Goal: Information Seeking & Learning: Learn about a topic

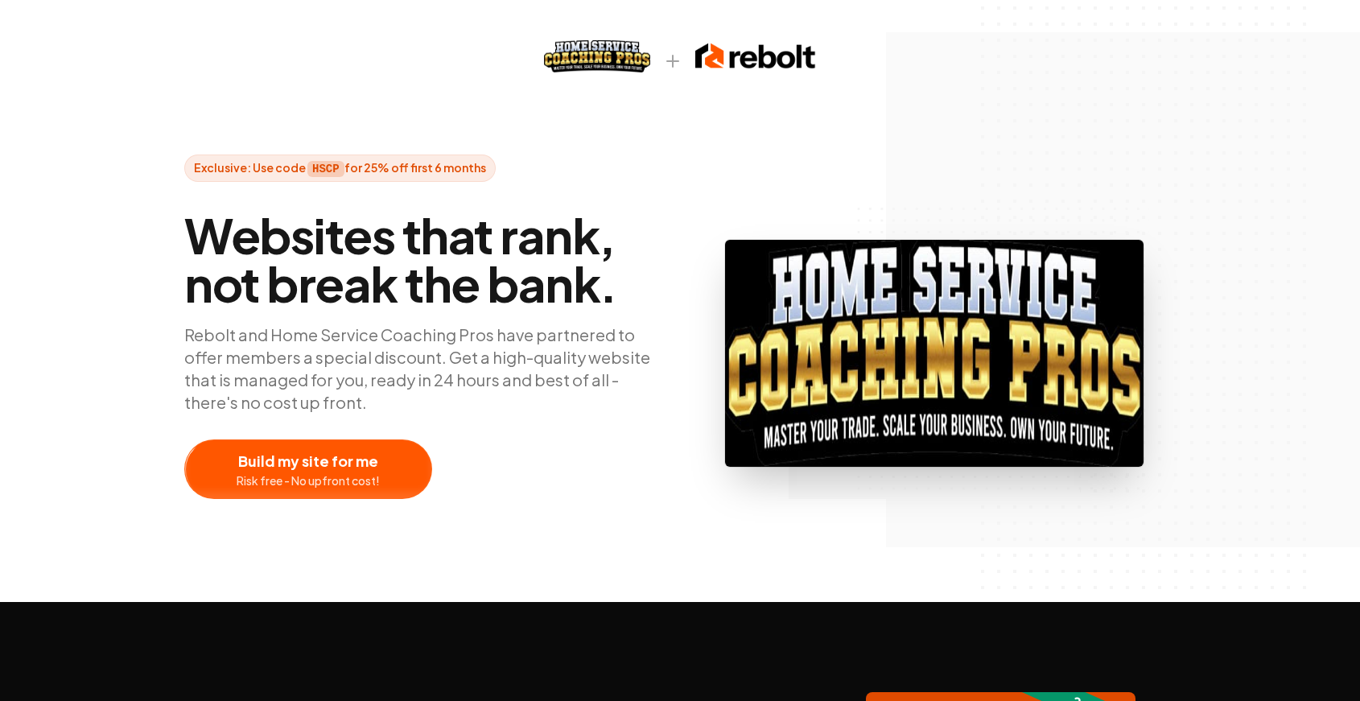
click at [1152, 296] on div at bounding box center [934, 353] width 483 height 291
click at [641, 95] on div "Exclusive: Use code HSCP for 25% off first 6 months Websites that rank, not bre…" at bounding box center [680, 301] width 1360 height 602
click at [326, 471] on div at bounding box center [308, 469] width 246 height 58
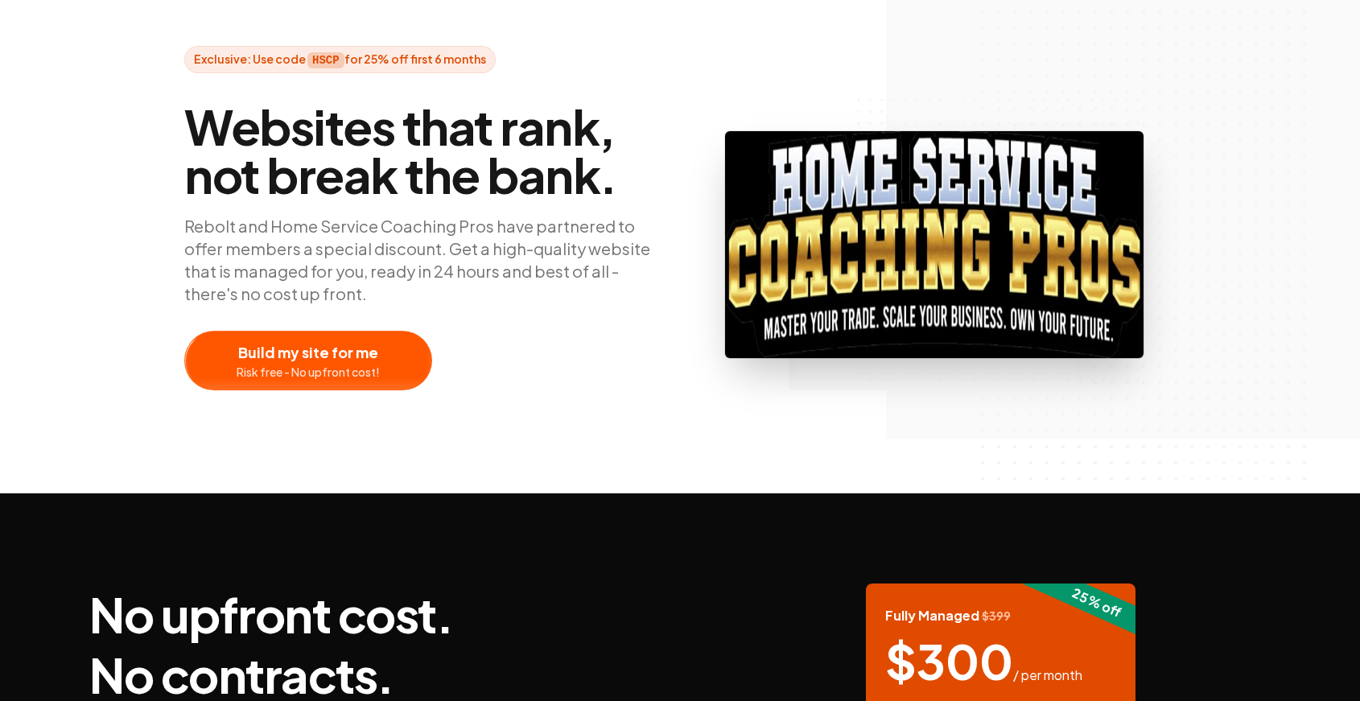
scroll to position [499, 0]
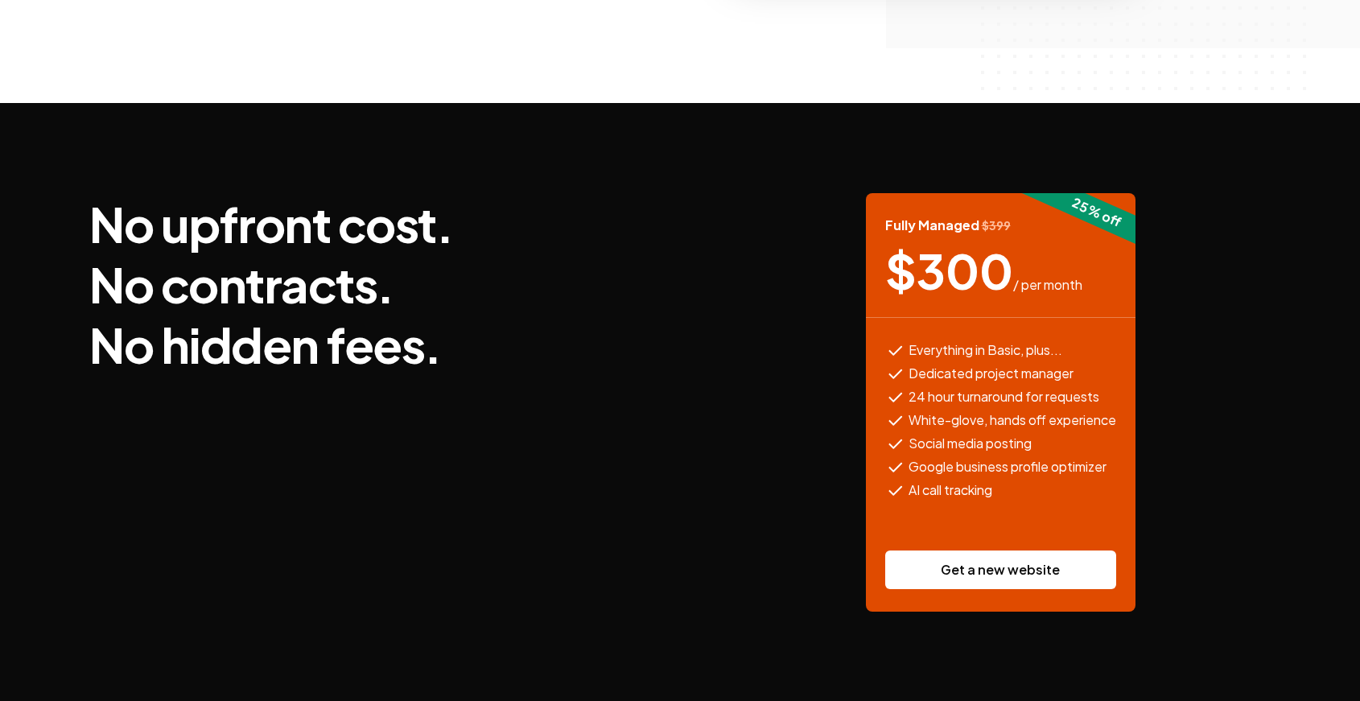
click at [1047, 391] on span "24 hour turnaround for requests" at bounding box center [1003, 397] width 191 height 20
click at [1039, 566] on link "Get a new website" at bounding box center [1000, 569] width 231 height 39
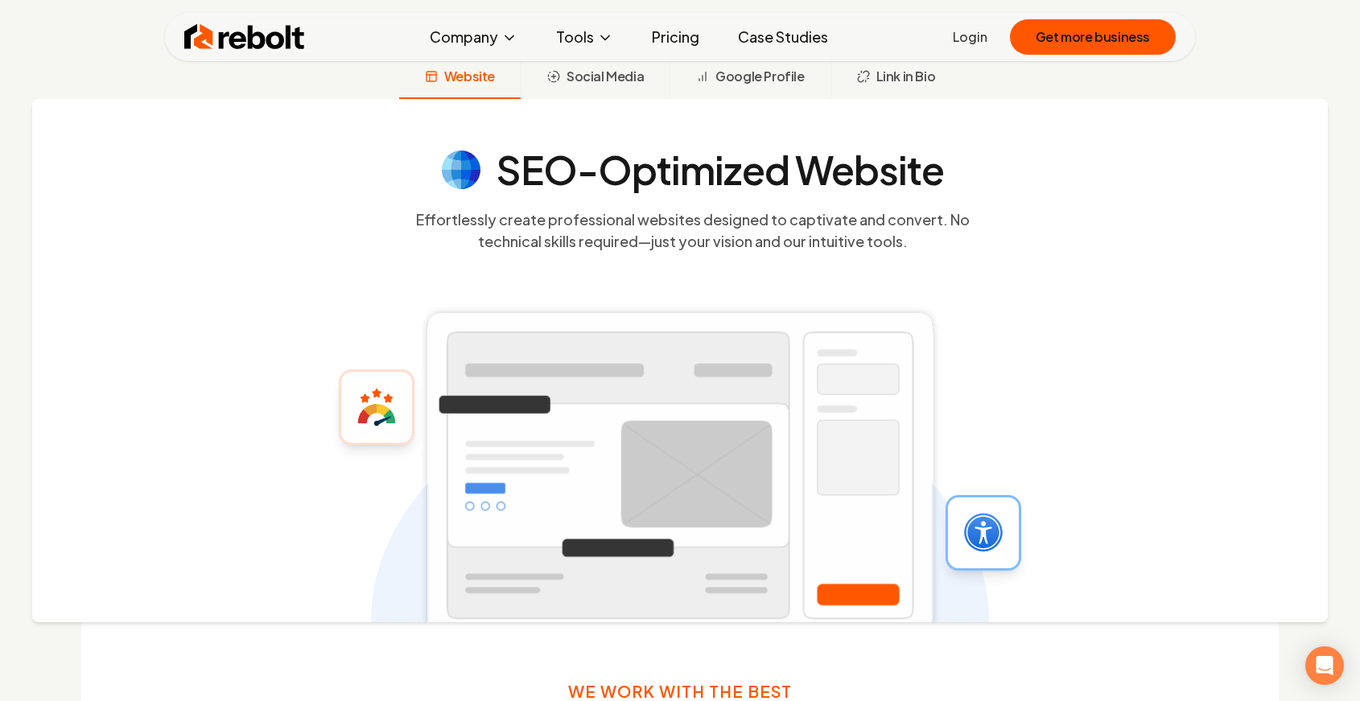
scroll to position [593, 0]
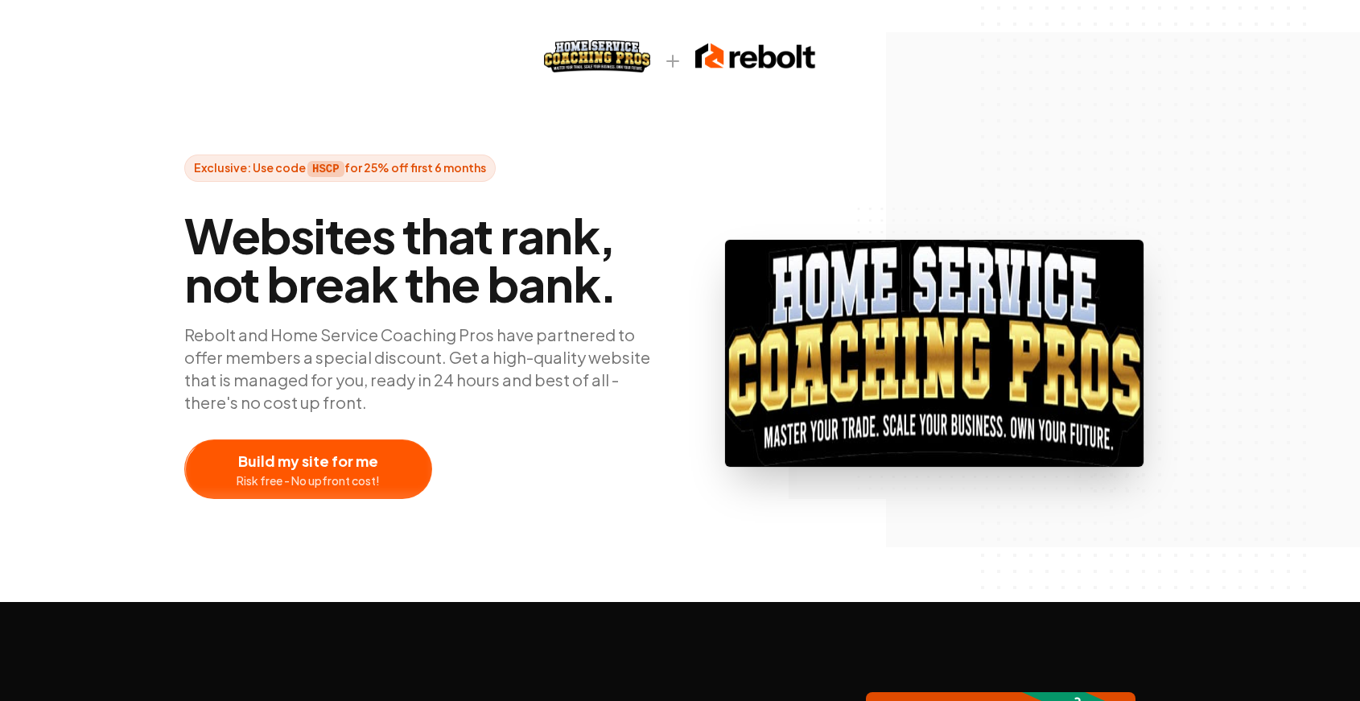
click at [483, 88] on div "Exclusive: Use code HSCP for 25% off first 6 months Websites that rank, not bre…" at bounding box center [680, 301] width 1360 height 602
